Goal: Find specific page/section: Find specific page/section

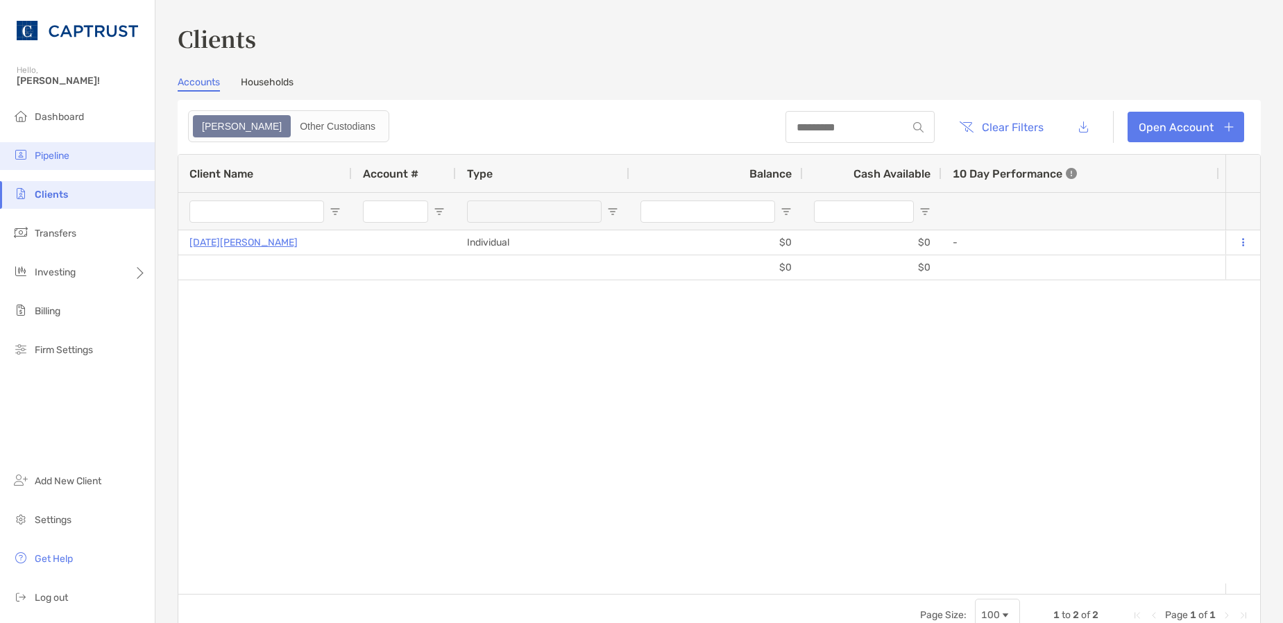
click at [59, 156] on span "Pipeline" at bounding box center [52, 156] width 35 height 12
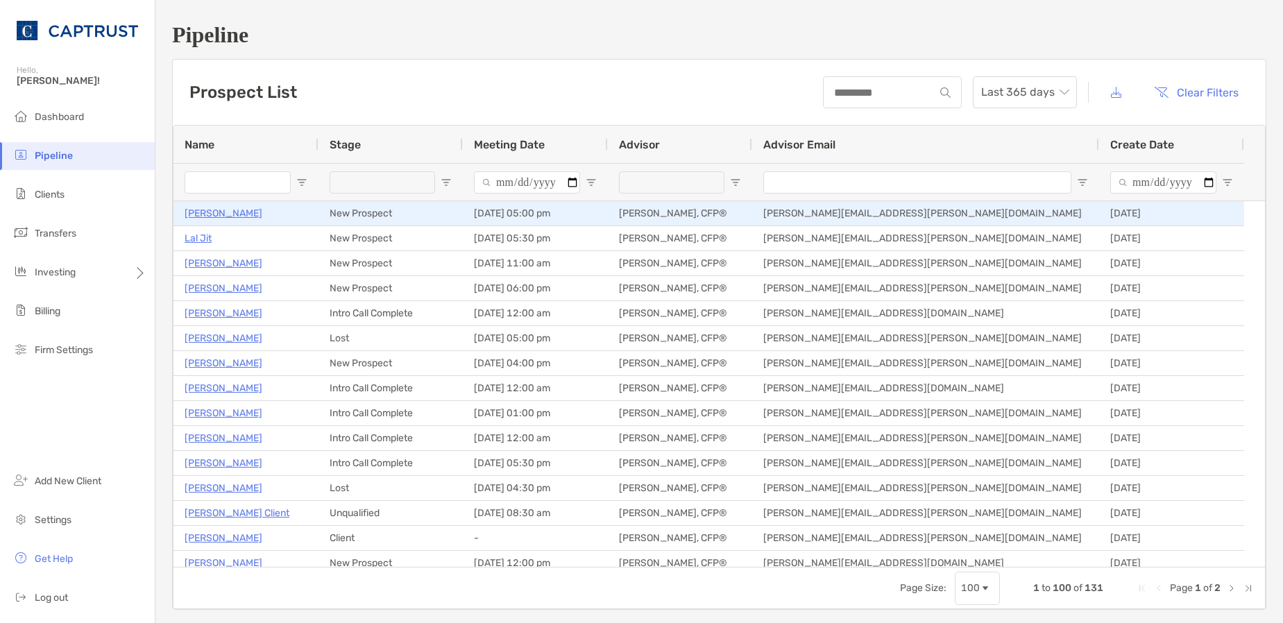
click at [214, 217] on p "[PERSON_NAME]" at bounding box center [224, 213] width 78 height 17
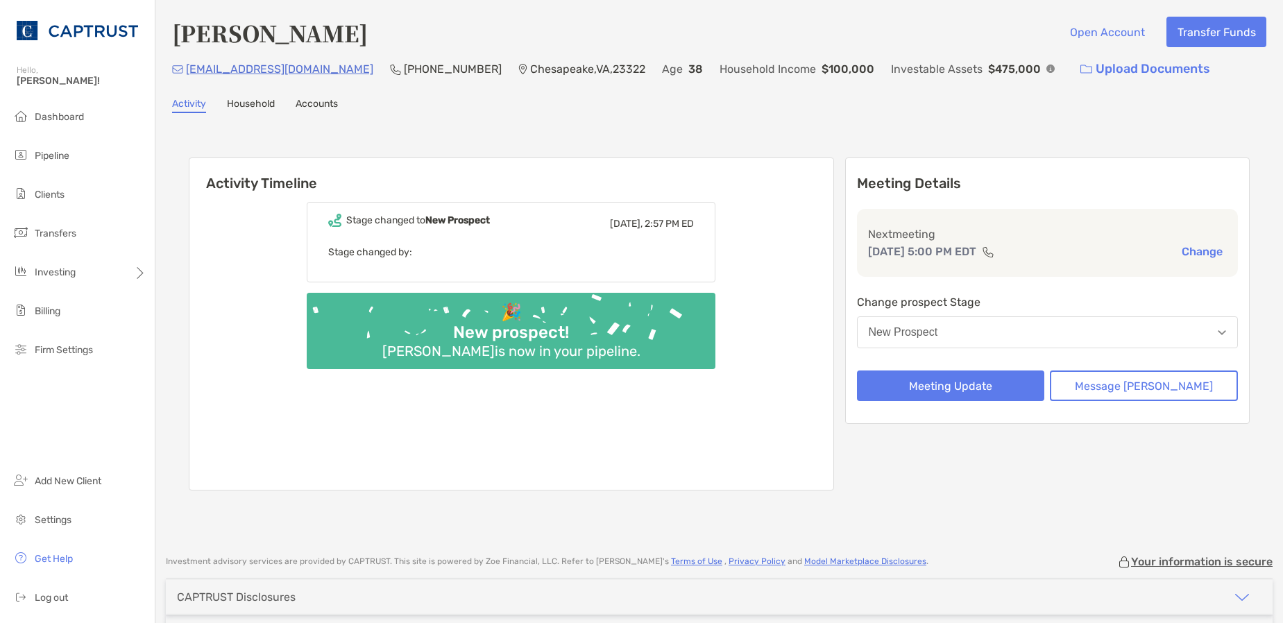
click at [250, 108] on link "Household" at bounding box center [251, 105] width 48 height 15
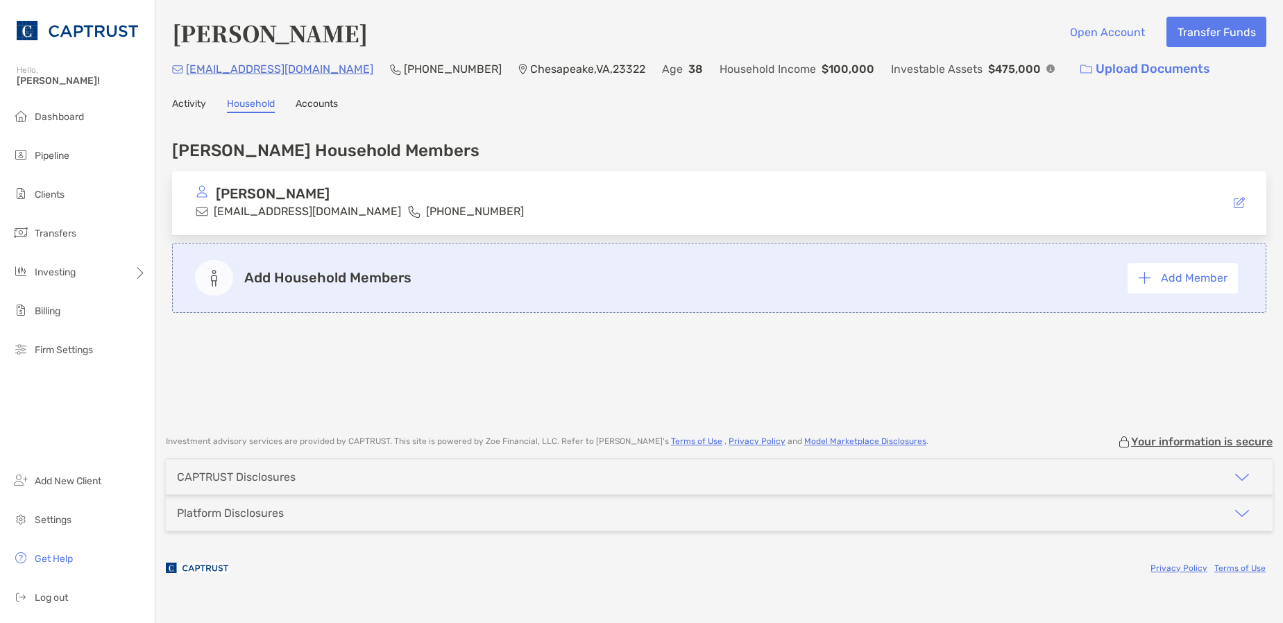
drag, startPoint x: 944, startPoint y: 22, endPoint x: 905, endPoint y: 29, distance: 39.5
click at [944, 22] on div "[PERSON_NAME] Open Account Transfer Funds" at bounding box center [719, 33] width 1094 height 32
drag, startPoint x: 690, startPoint y: 129, endPoint x: 671, endPoint y: 129, distance: 18.7
click at [690, 128] on div "[PERSON_NAME] Household Members [PERSON_NAME] [EMAIL_ADDRESS][DOMAIN_NAME] [PHO…" at bounding box center [719, 223] width 1094 height 193
